Goal: Understand process/instructions: Learn how to perform a task or action

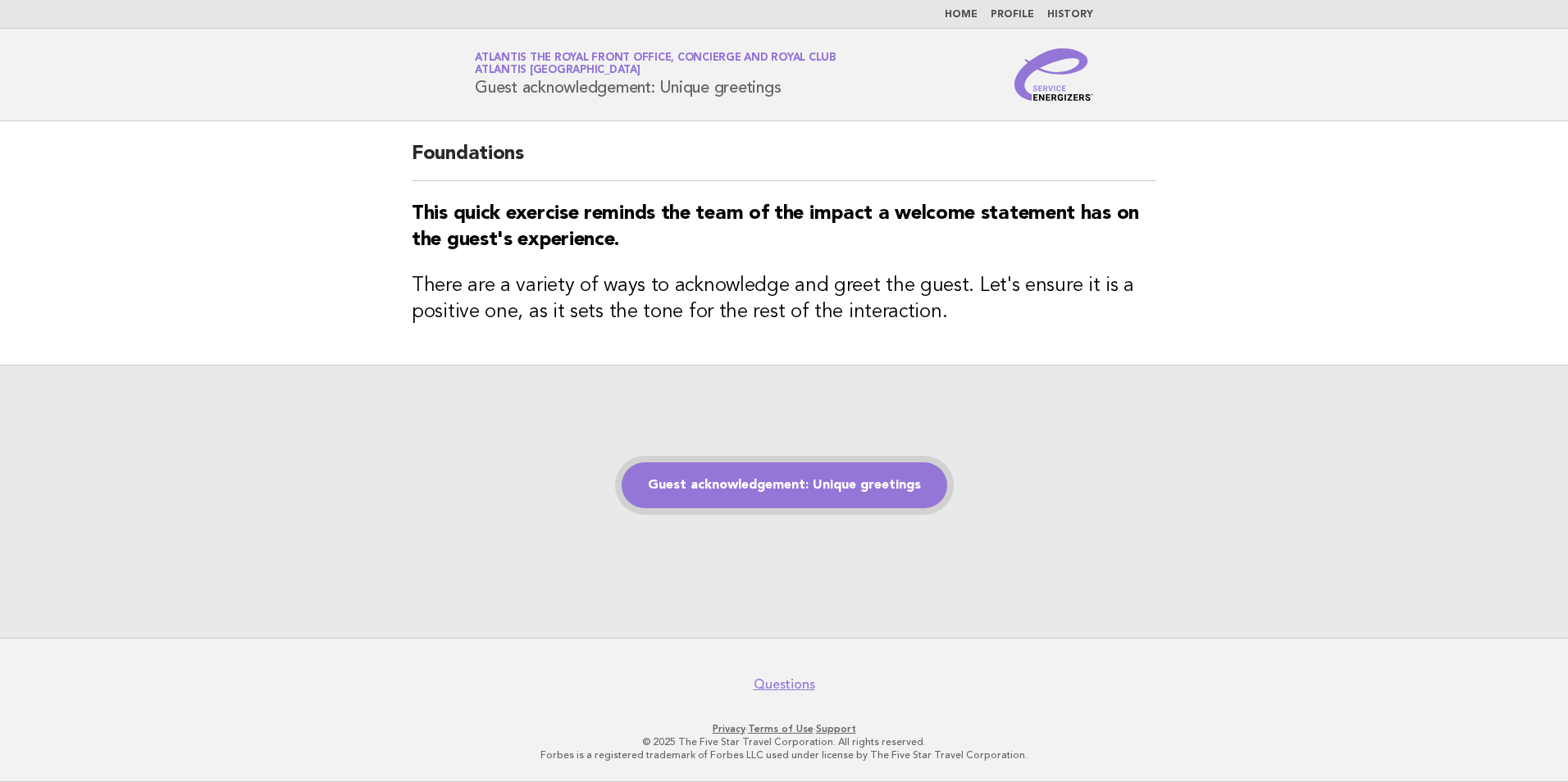
click at [695, 494] on link "Guest acknowledgement: Unique greetings" at bounding box center [785, 485] width 325 height 46
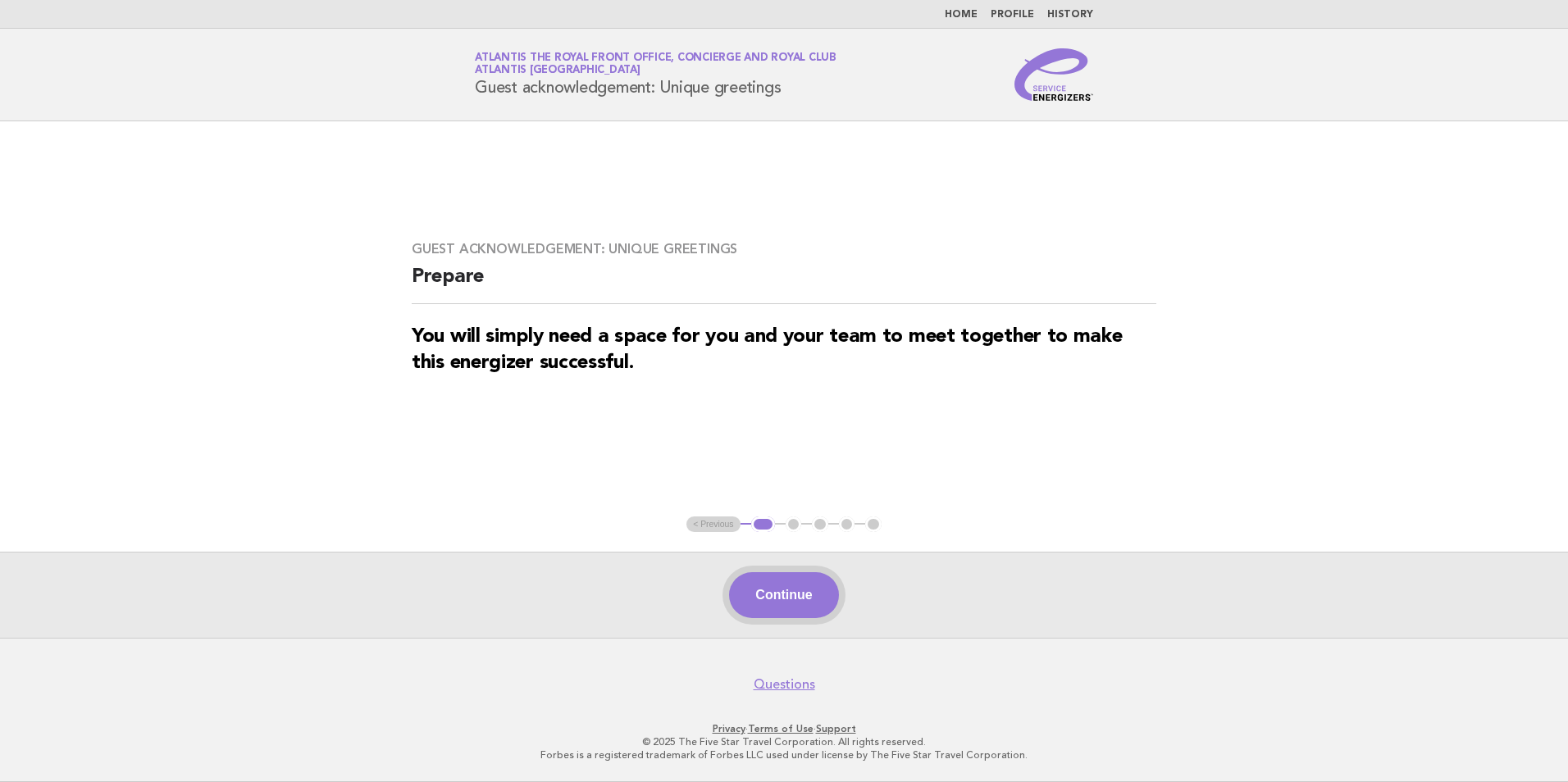
click at [812, 599] on button "Continue" at bounding box center [783, 595] width 109 height 46
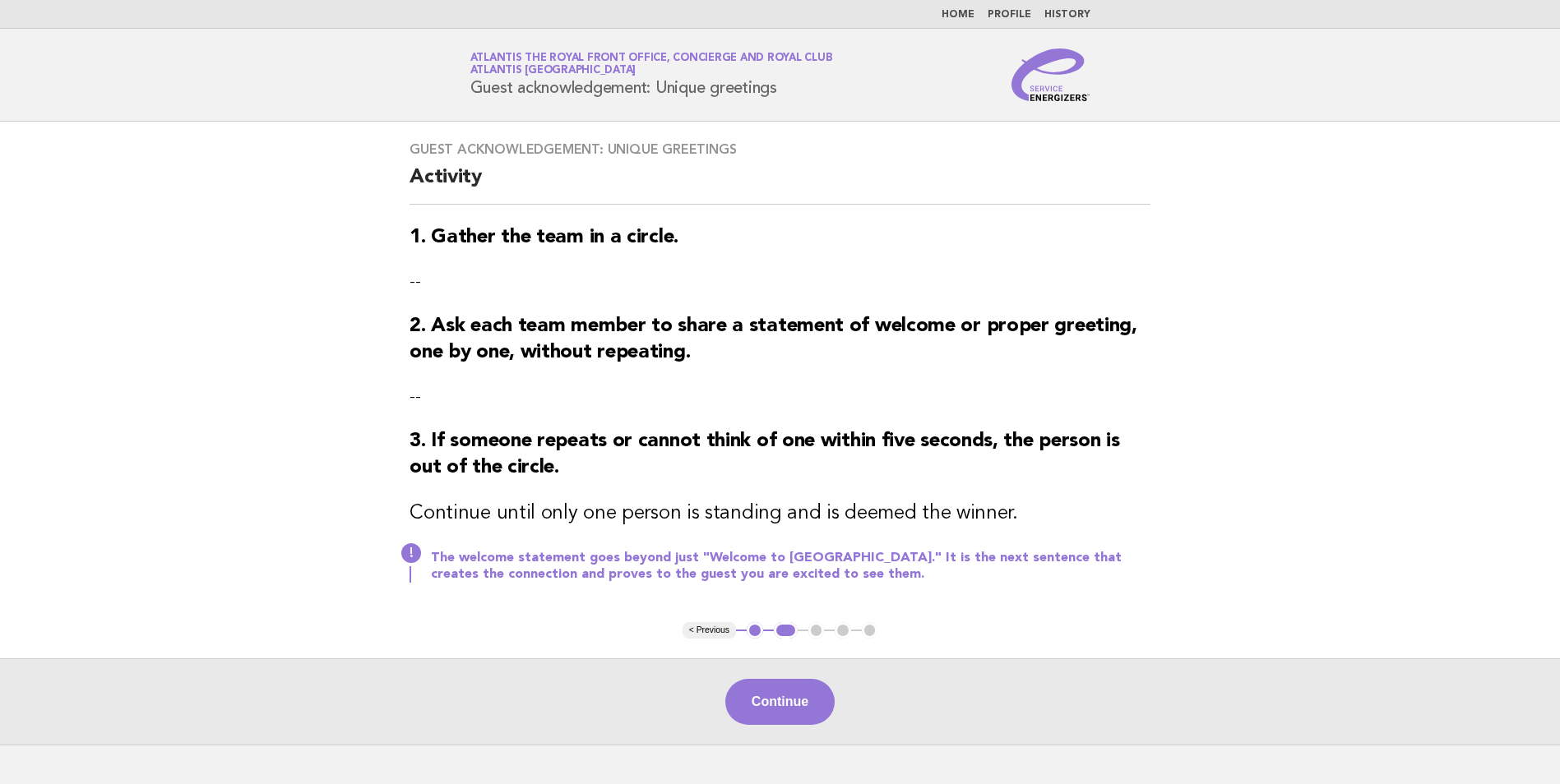
click at [814, 601] on div "Guest acknowledgement: Unique greetings Activity 1. Gather the team in a circle…" at bounding box center [779, 372] width 780 height 501
click at [789, 682] on div "Continue" at bounding box center [780, 701] width 1560 height 86
click at [789, 683] on div "Continue" at bounding box center [780, 701] width 1560 height 86
click at [789, 683] on button "Continue" at bounding box center [779, 702] width 109 height 46
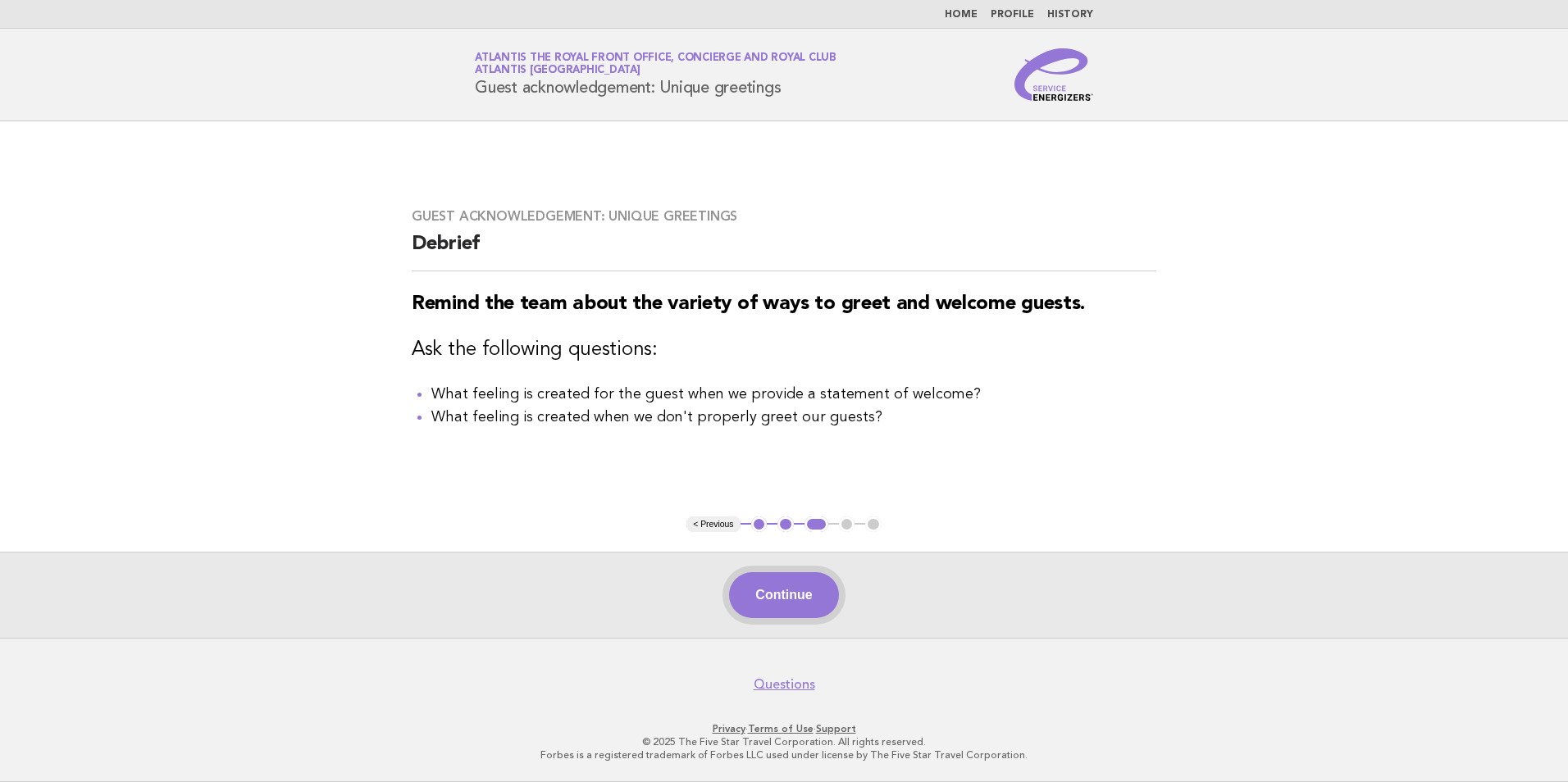
click at [781, 597] on button "Continue" at bounding box center [783, 595] width 109 height 46
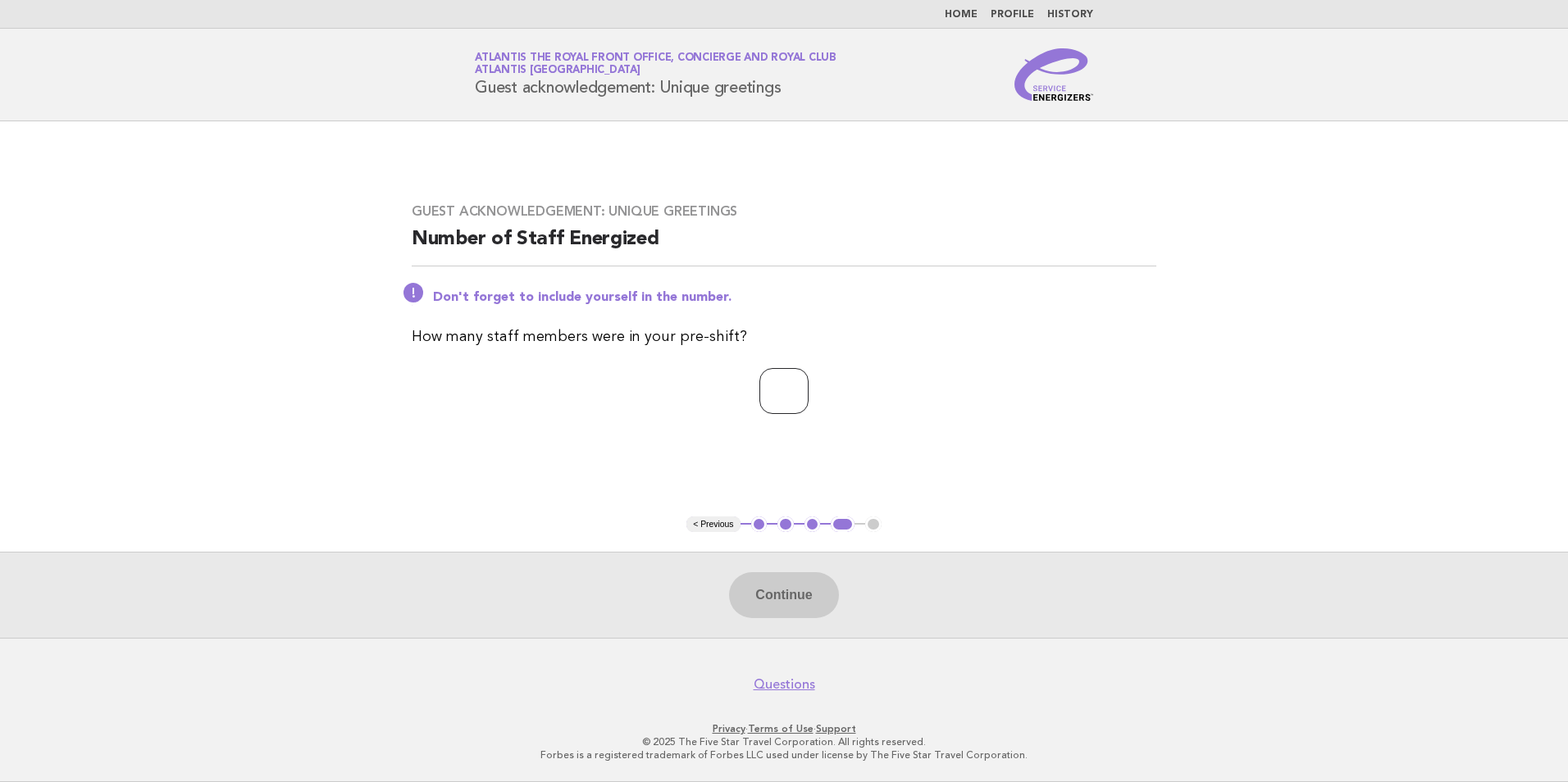
click at [771, 394] on input "number" at bounding box center [784, 391] width 49 height 46
type input "*"
click at [780, 596] on button "Continue" at bounding box center [783, 595] width 109 height 46
